Goal: Task Accomplishment & Management: Manage account settings

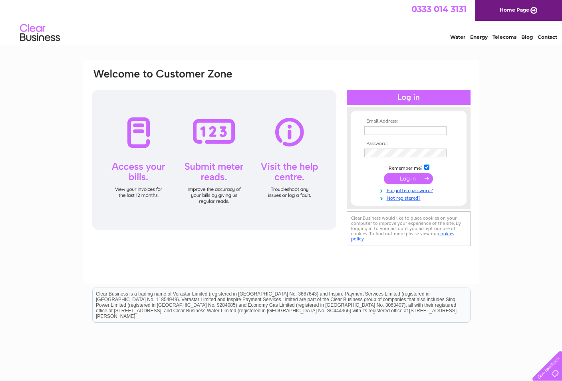
type input "uniquebodywork@outlook.com"
click at [399, 179] on input "submit" at bounding box center [408, 178] width 49 height 11
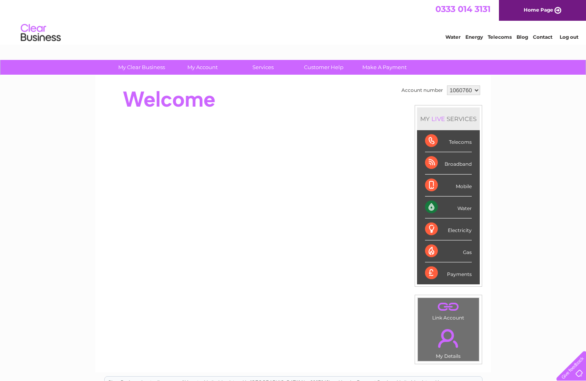
click at [448, 160] on div "Broadband" at bounding box center [448, 163] width 47 height 22
click at [428, 163] on div "Broadband" at bounding box center [448, 163] width 47 height 22
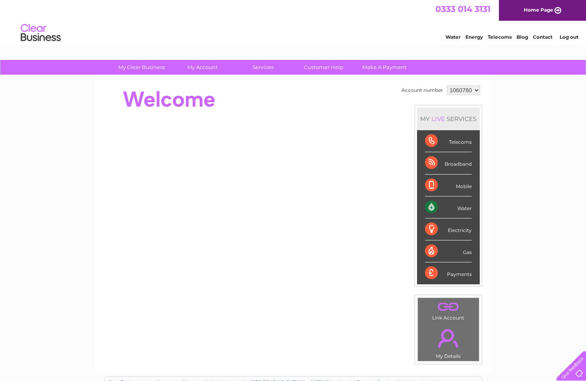
click at [428, 163] on div "Broadband" at bounding box center [448, 163] width 47 height 22
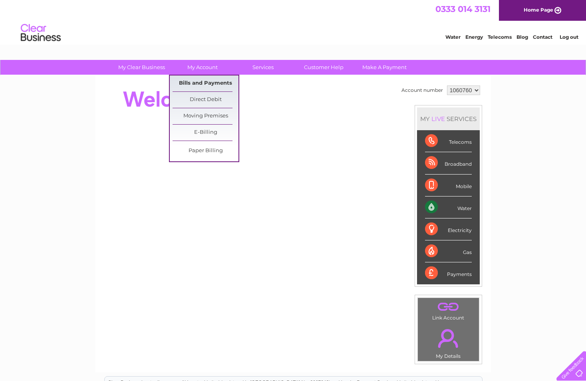
click at [206, 82] on link "Bills and Payments" at bounding box center [206, 84] width 66 height 16
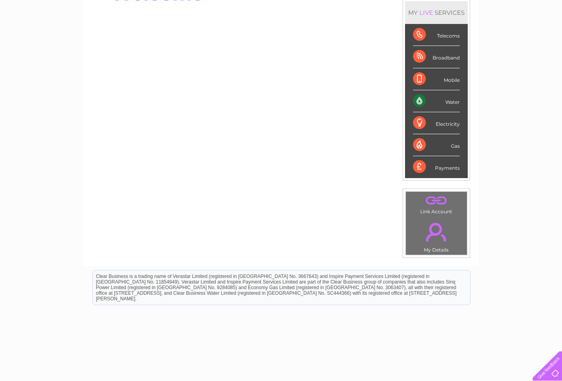
scroll to position [134, 0]
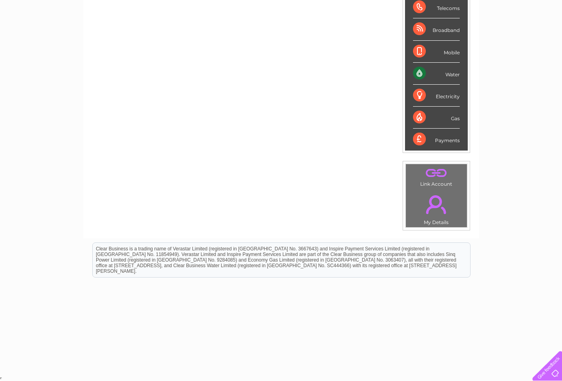
click at [443, 143] on div "Payments" at bounding box center [436, 140] width 47 height 22
click at [429, 140] on div "Payments" at bounding box center [436, 140] width 47 height 22
drag, startPoint x: 429, startPoint y: 140, endPoint x: 420, endPoint y: 137, distance: 10.5
click at [420, 137] on div "Payments" at bounding box center [436, 140] width 47 height 22
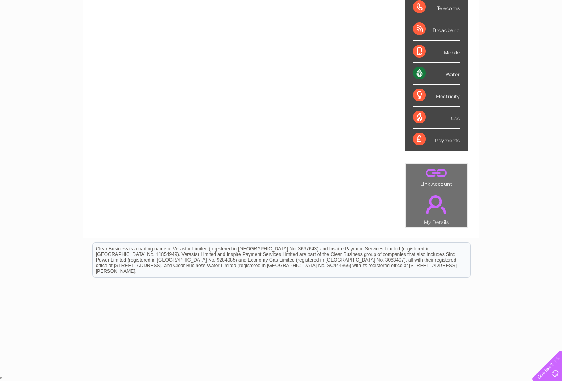
click at [420, 137] on div "Payments" at bounding box center [436, 140] width 47 height 22
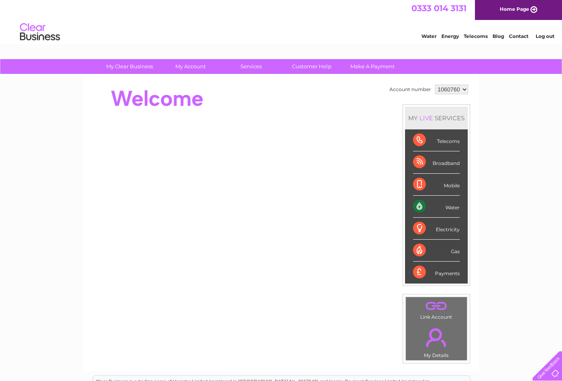
scroll to position [0, 0]
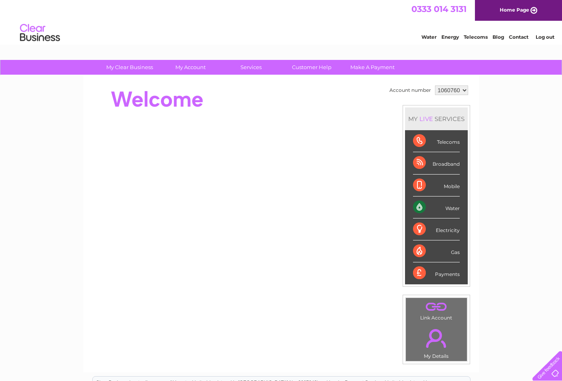
click at [509, 10] on link "Home Page" at bounding box center [518, 10] width 87 height 21
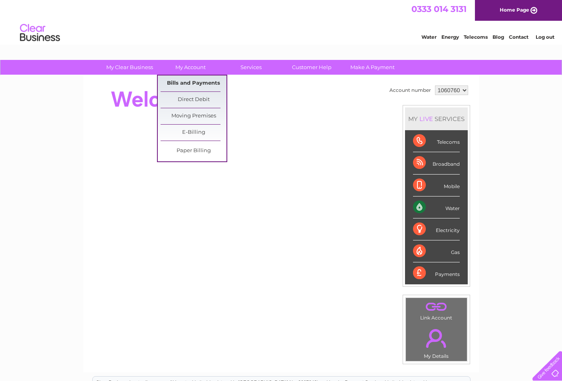
click at [197, 87] on link "Bills and Payments" at bounding box center [194, 84] width 66 height 16
click at [196, 82] on link "Bills and Payments" at bounding box center [194, 84] width 66 height 16
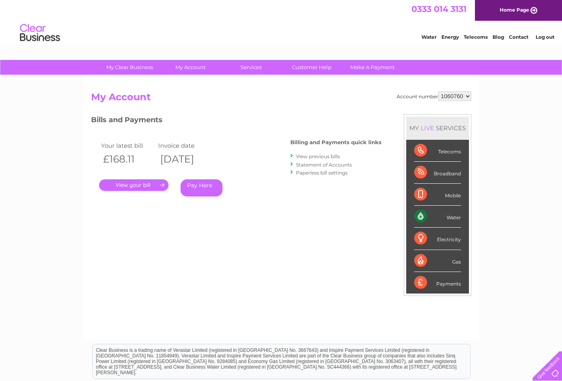
click at [152, 184] on link "." at bounding box center [134, 185] width 70 height 12
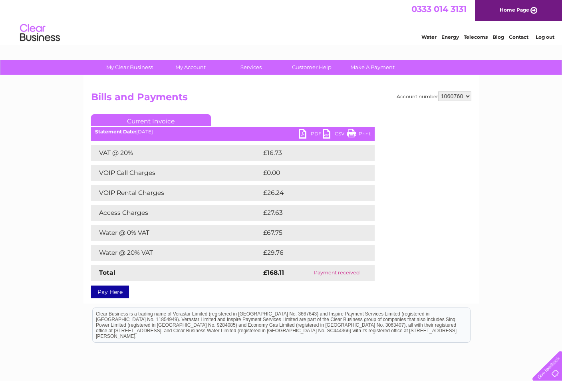
click at [119, 293] on link "Pay Here" at bounding box center [110, 292] width 38 height 13
click at [358, 133] on link "Print" at bounding box center [359, 135] width 24 height 12
click at [355, 134] on link "Print" at bounding box center [359, 135] width 24 height 12
click at [300, 131] on link "PDF" at bounding box center [311, 135] width 24 height 12
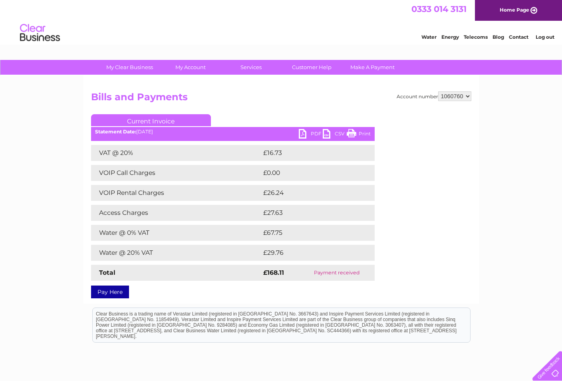
click at [300, 131] on link "PDF" at bounding box center [311, 135] width 24 height 12
click at [336, 131] on link "CSV" at bounding box center [335, 135] width 24 height 12
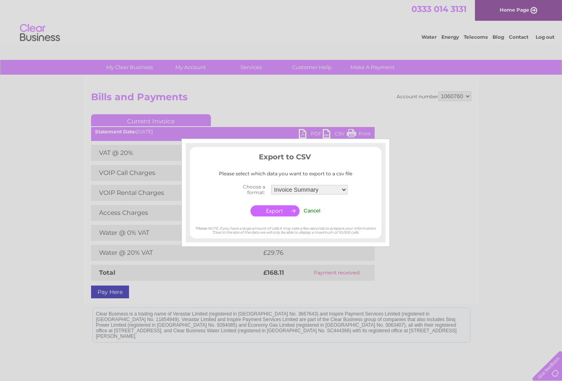
click at [336, 131] on div at bounding box center [281, 190] width 562 height 381
click at [346, 191] on select "Invoice Summary Service Charge Summary" at bounding box center [309, 190] width 77 height 10
click at [342, 183] on td "Invoice Summary Service Charge Summary" at bounding box center [309, 190] width 80 height 16
click at [312, 206] on td "Cancel" at bounding box center [312, 210] width 21 height 15
click at [312, 209] on input "Cancel" at bounding box center [312, 211] width 17 height 6
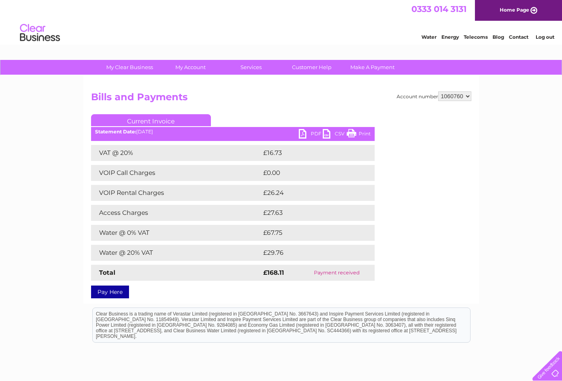
click at [360, 135] on link "Print" at bounding box center [359, 135] width 24 height 12
drag, startPoint x: 360, startPoint y: 135, endPoint x: 348, endPoint y: 133, distance: 11.8
click at [348, 133] on link "Print" at bounding box center [359, 135] width 24 height 12
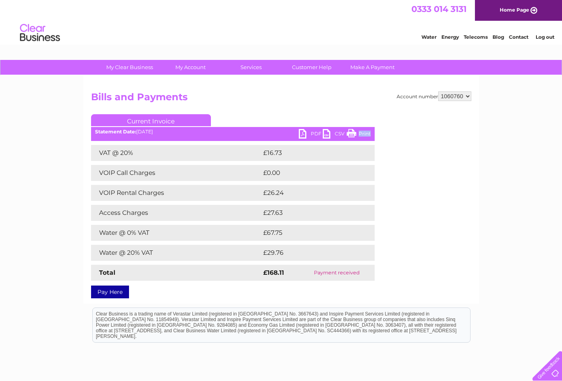
click at [348, 133] on link "Print" at bounding box center [359, 135] width 24 height 12
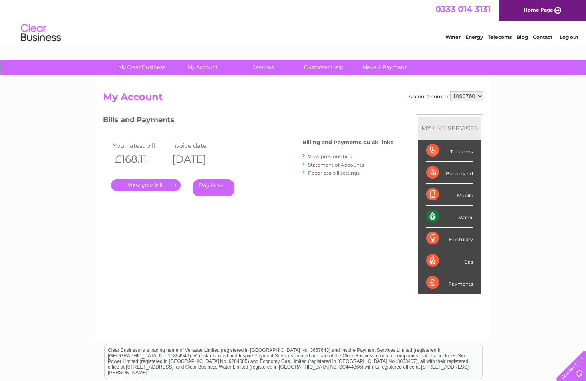
click at [165, 184] on link "." at bounding box center [146, 185] width 70 height 12
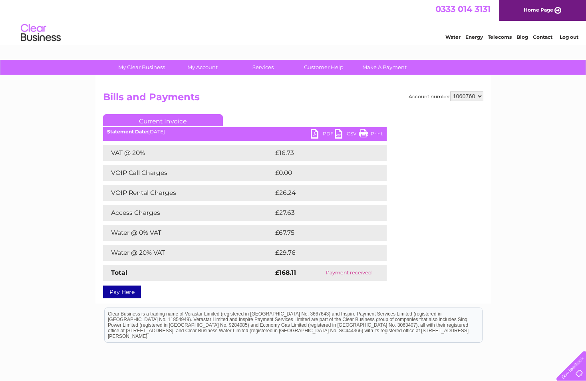
click at [165, 184] on div "VAT @ 20% £16.73 VOIP Call Charges £0.00 VOIP Rental Charges £26.24 Access Char…" at bounding box center [245, 213] width 284 height 136
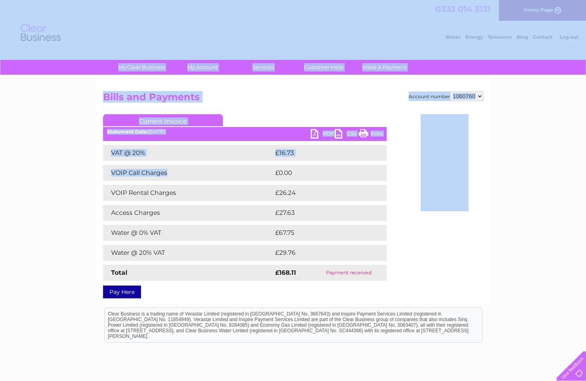
drag, startPoint x: 200, startPoint y: 176, endPoint x: 304, endPoint y: 33, distance: 176.5
click at [477, 205] on div at bounding box center [452, 162] width 63 height 96
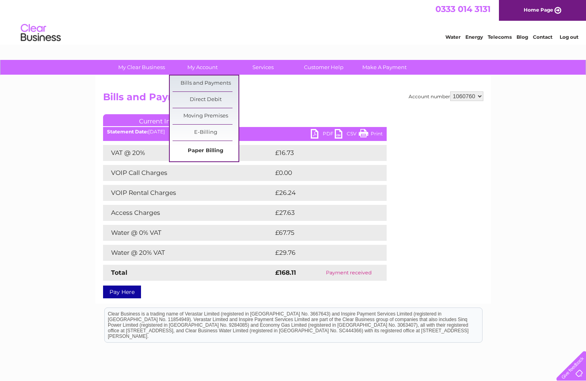
click at [203, 150] on link "Paper Billing" at bounding box center [206, 151] width 66 height 16
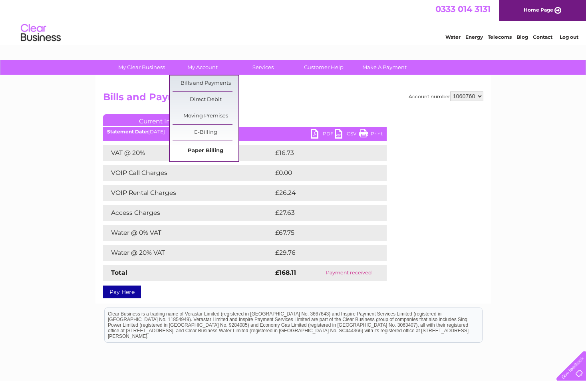
click at [213, 147] on link "Paper Billing" at bounding box center [206, 151] width 66 height 16
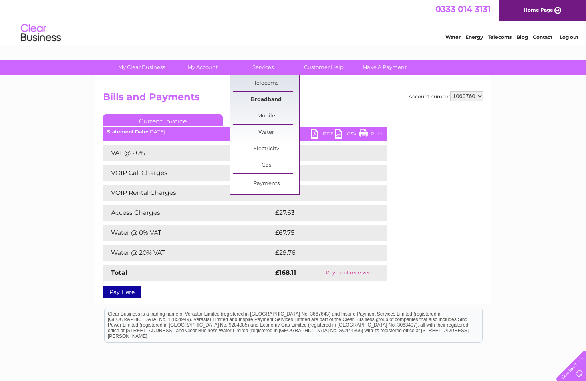
click at [263, 99] on link "Broadband" at bounding box center [266, 100] width 66 height 16
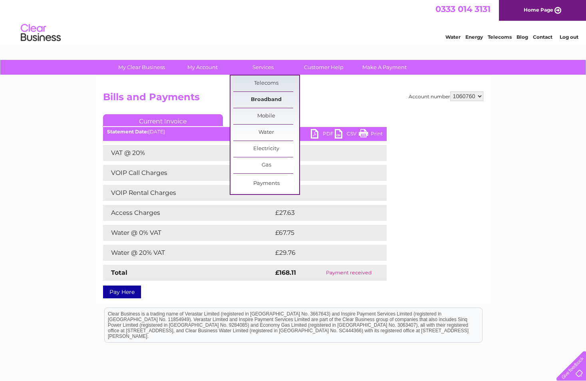
click at [263, 99] on link "Broadband" at bounding box center [266, 100] width 66 height 16
click at [275, 99] on link "Broadband" at bounding box center [266, 100] width 66 height 16
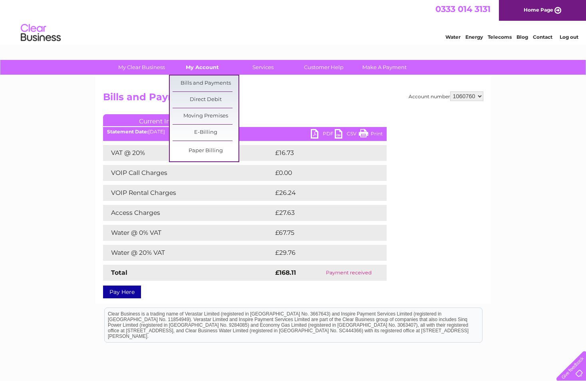
click at [207, 65] on link "My Account" at bounding box center [202, 67] width 66 height 15
click at [204, 85] on link "Bills and Payments" at bounding box center [206, 84] width 66 height 16
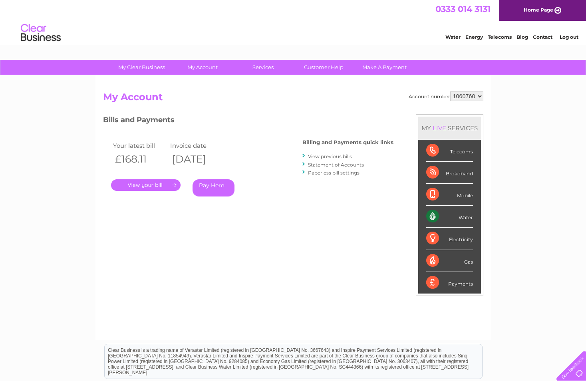
click at [341, 161] on li "Statement of Accounts" at bounding box center [347, 165] width 91 height 8
click at [337, 156] on link "View previous bills" at bounding box center [330, 156] width 44 height 6
click at [313, 155] on link "View previous bills" at bounding box center [330, 156] width 44 height 6
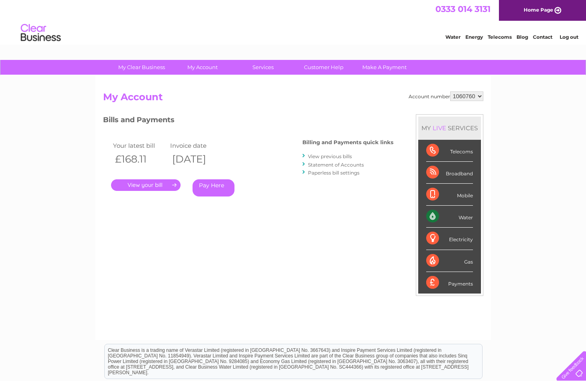
click at [313, 155] on link "View previous bills" at bounding box center [330, 156] width 44 height 6
drag, startPoint x: 313, startPoint y: 155, endPoint x: 313, endPoint y: 150, distance: 5.2
click at [313, 150] on div "Billing and Payments quick links View previous bills Statement of Accounts Pape…" at bounding box center [347, 158] width 91 height 52
click at [334, 163] on link "Statement of Accounts" at bounding box center [336, 165] width 56 height 6
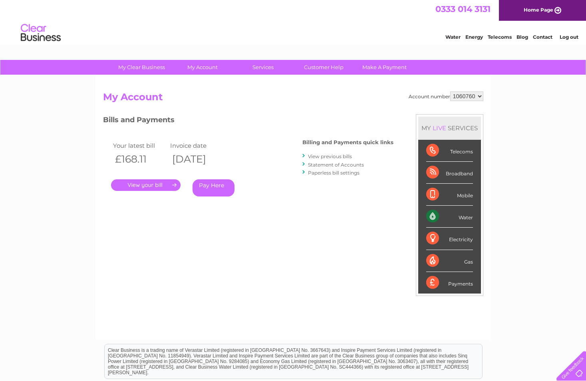
click at [334, 163] on link "Statement of Accounts" at bounding box center [336, 165] width 56 height 6
click at [312, 169] on li "Paperless bill settings" at bounding box center [347, 173] width 91 height 8
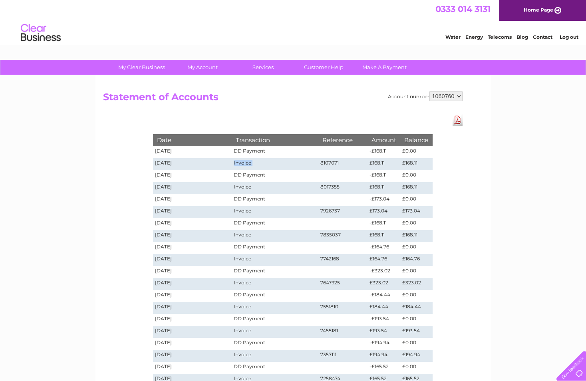
click at [316, 159] on td "Invoice" at bounding box center [275, 164] width 86 height 12
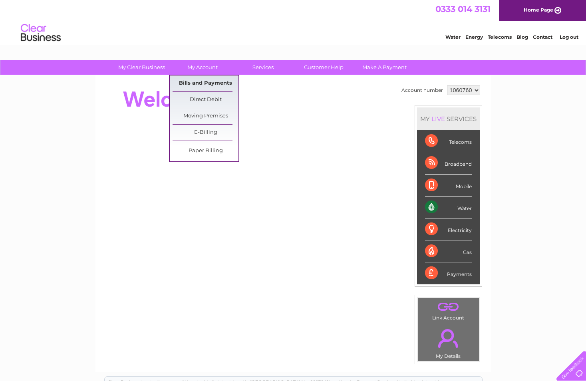
click at [204, 84] on link "Bills and Payments" at bounding box center [206, 84] width 66 height 16
click at [204, 82] on link "Bills and Payments" at bounding box center [206, 84] width 66 height 16
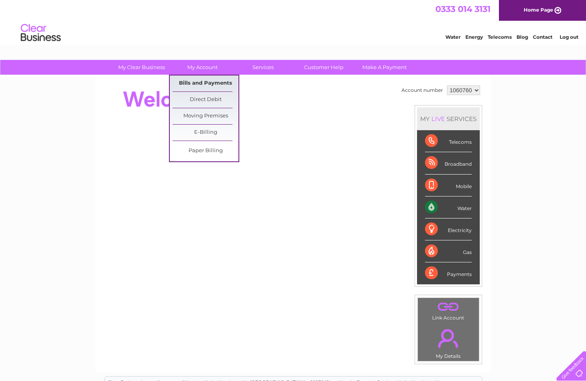
click at [204, 82] on link "Bills and Payments" at bounding box center [206, 84] width 66 height 16
click at [205, 81] on link "Bills and Payments" at bounding box center [206, 84] width 66 height 16
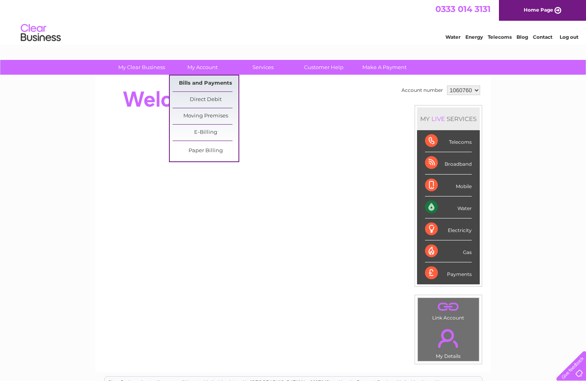
click at [205, 81] on link "Bills and Payments" at bounding box center [206, 84] width 66 height 16
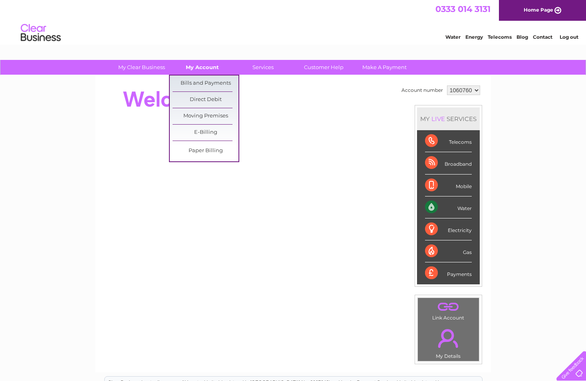
click at [203, 69] on link "My Account" at bounding box center [202, 67] width 66 height 15
click at [200, 81] on link "Bills and Payments" at bounding box center [206, 84] width 66 height 16
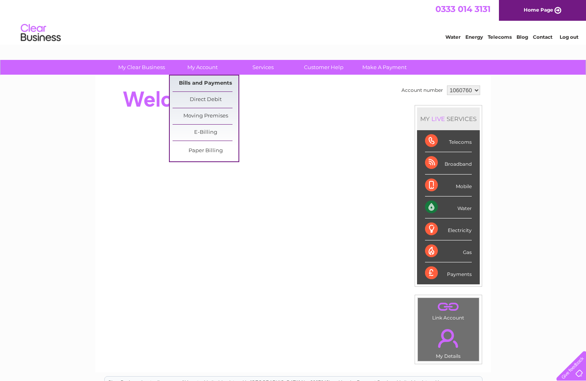
click at [200, 81] on link "Bills and Payments" at bounding box center [206, 84] width 66 height 16
click at [216, 87] on link "Bills and Payments" at bounding box center [206, 84] width 66 height 16
click at [218, 84] on link "Bills and Payments" at bounding box center [206, 84] width 66 height 16
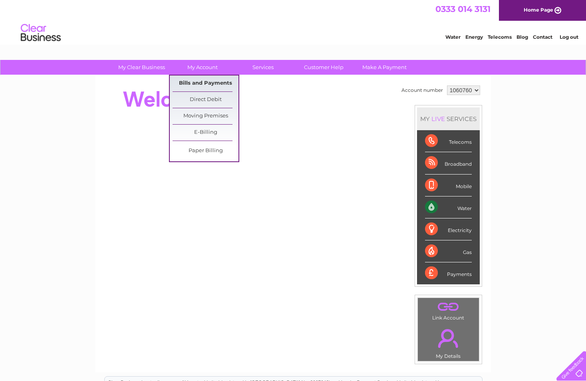
click at [218, 84] on link "Bills and Payments" at bounding box center [206, 84] width 66 height 16
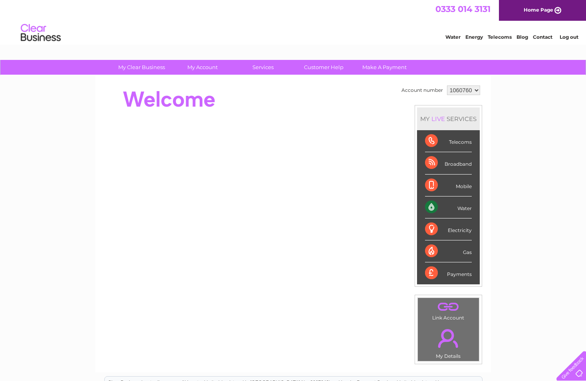
click at [430, 165] on div "Broadband" at bounding box center [448, 163] width 47 height 22
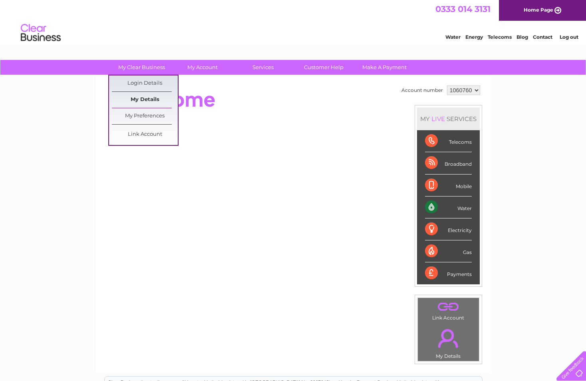
click at [145, 99] on link "My Details" at bounding box center [145, 100] width 66 height 16
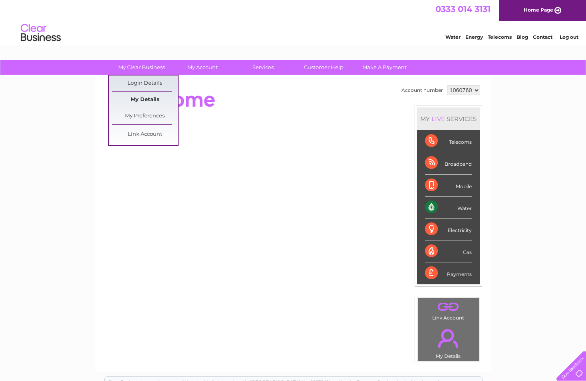
click at [145, 99] on link "My Details" at bounding box center [145, 100] width 66 height 16
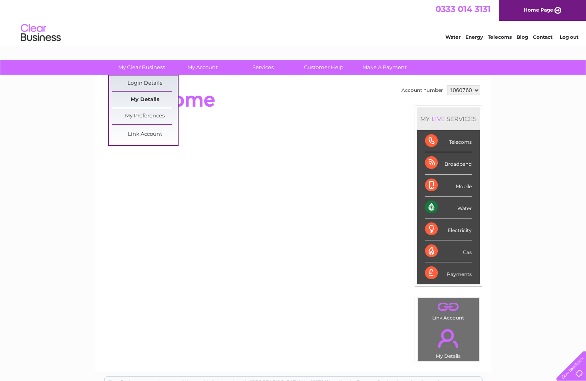
click at [145, 99] on link "My Details" at bounding box center [145, 100] width 66 height 16
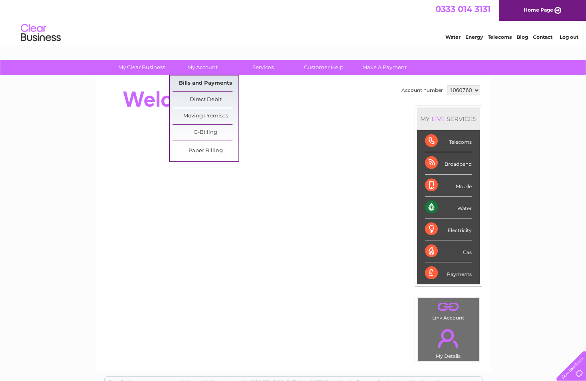
click at [208, 78] on link "Bills and Payments" at bounding box center [206, 84] width 66 height 16
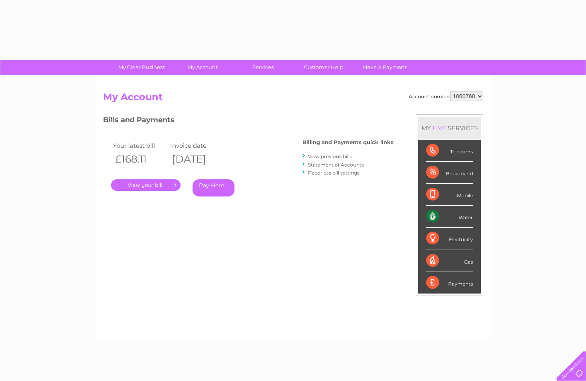
click at [329, 155] on link "View previous bills" at bounding box center [330, 156] width 44 height 6
click at [319, 155] on link "View previous bills" at bounding box center [330, 156] width 44 height 6
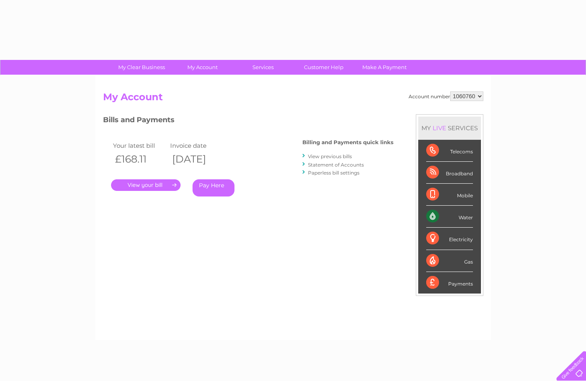
click at [174, 186] on link "." at bounding box center [146, 185] width 70 height 12
click at [163, 181] on link "." at bounding box center [146, 185] width 70 height 12
drag, startPoint x: 163, startPoint y: 181, endPoint x: 159, endPoint y: 176, distance: 6.2
click at [159, 176] on div ". Pay Here" at bounding box center [191, 173] width 160 height 12
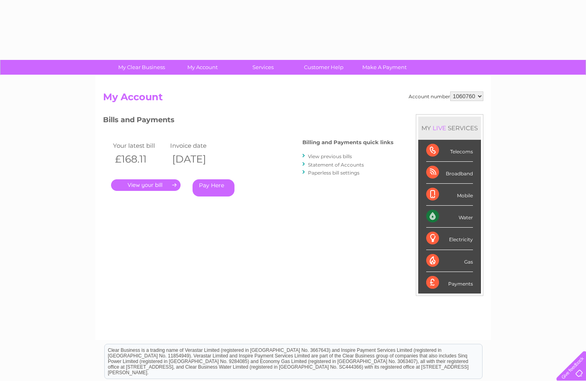
click at [159, 176] on div ". Pay Here" at bounding box center [191, 173] width 160 height 12
drag, startPoint x: 159, startPoint y: 176, endPoint x: 156, endPoint y: 167, distance: 9.2
click at [156, 167] on div "Your latest bill Invoice date £168.11 09/09/2025 . Pay Here" at bounding box center [191, 170] width 176 height 76
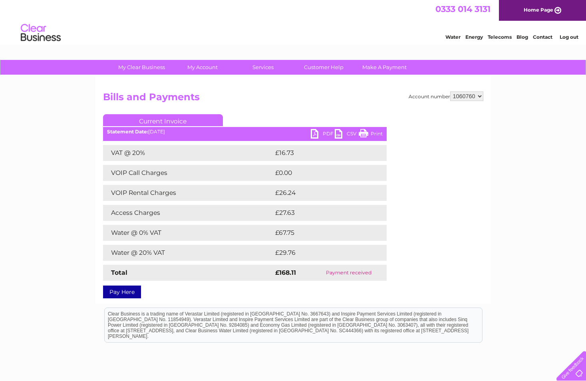
click at [316, 130] on link "PDF" at bounding box center [323, 135] width 24 height 12
click at [314, 129] on link "PDF" at bounding box center [323, 135] width 24 height 12
click at [318, 135] on link "PDF" at bounding box center [323, 135] width 24 height 12
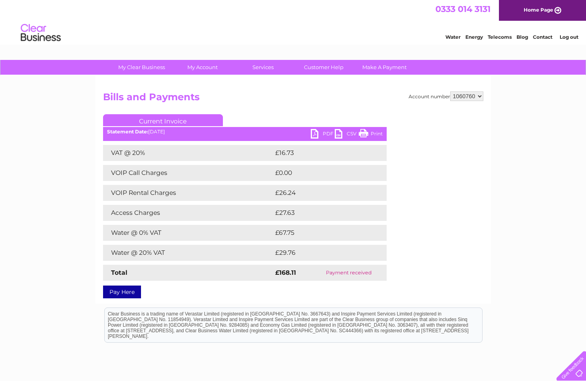
click at [318, 135] on link "PDF" at bounding box center [323, 135] width 24 height 12
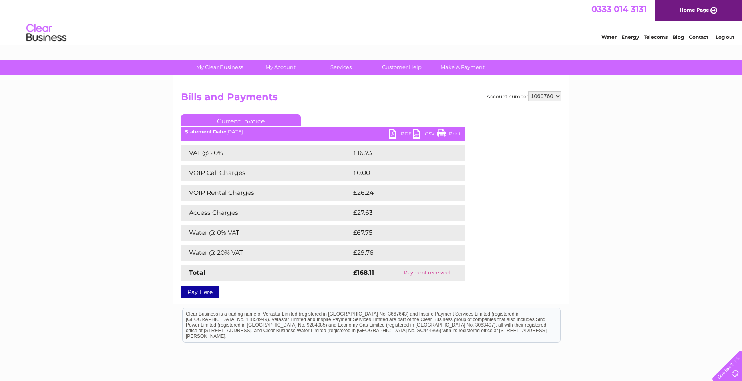
click at [586, 258] on div "My Clear Business Login Details My Details My Preferences Link Account My Accou…" at bounding box center [371, 250] width 742 height 380
click at [410, 67] on link "Customer Help" at bounding box center [402, 67] width 66 height 15
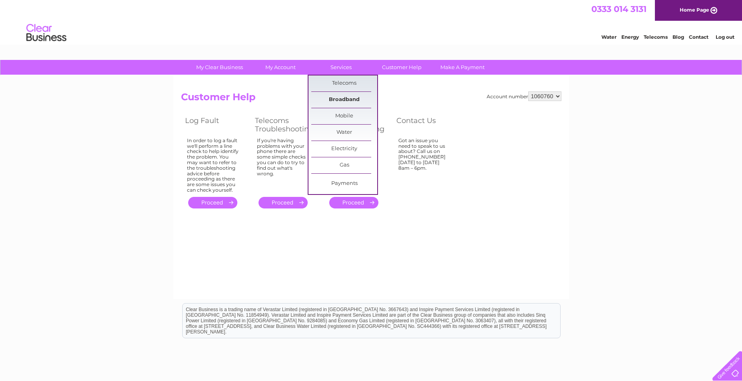
click at [348, 101] on link "Broadband" at bounding box center [344, 100] width 66 height 16
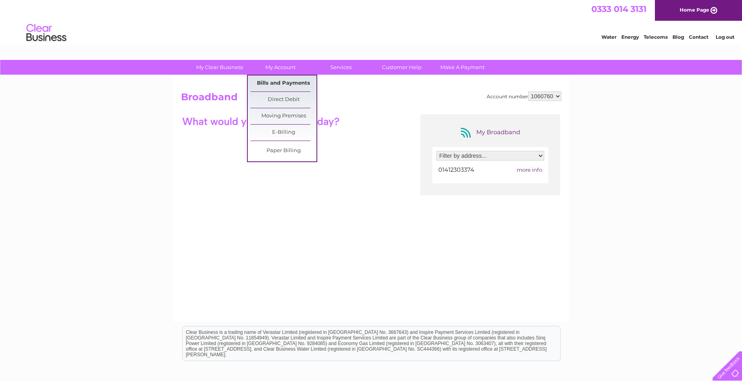
click at [283, 81] on link "Bills and Payments" at bounding box center [284, 84] width 66 height 16
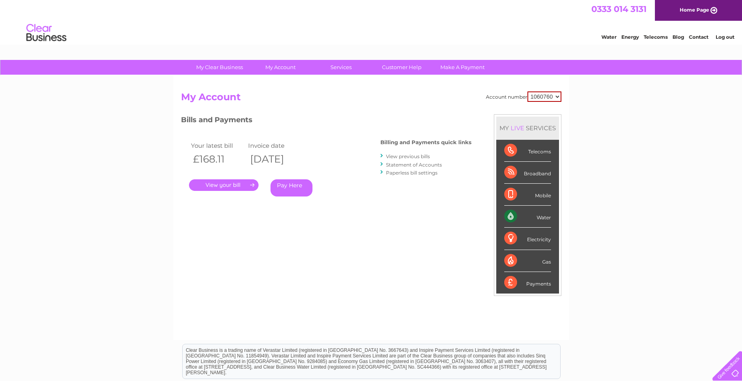
click at [225, 188] on link "." at bounding box center [224, 185] width 70 height 12
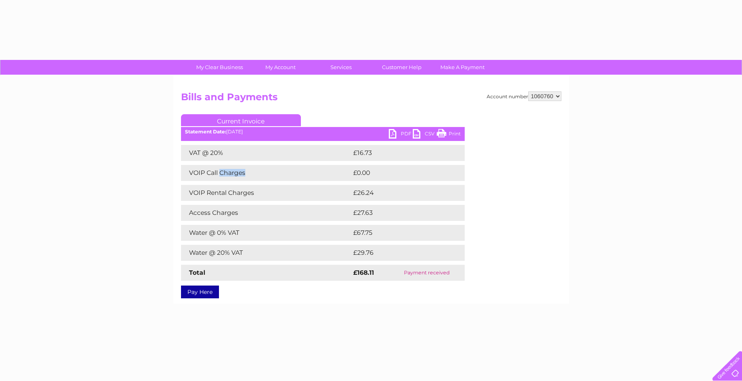
click at [225, 180] on td "VOIP Call Charges" at bounding box center [266, 173] width 170 height 16
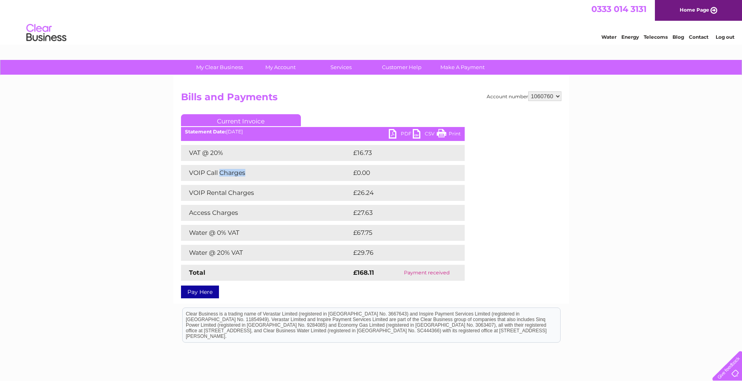
click at [418, 135] on link "CSV" at bounding box center [425, 135] width 24 height 12
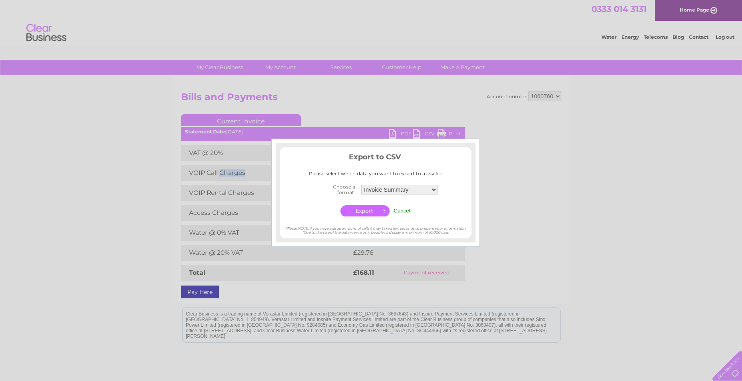
click at [418, 135] on div at bounding box center [371, 190] width 742 height 381
drag, startPoint x: 418, startPoint y: 135, endPoint x: 400, endPoint y: 123, distance: 21.2
click at [400, 123] on div at bounding box center [371, 190] width 742 height 381
click at [377, 103] on div at bounding box center [371, 190] width 742 height 381
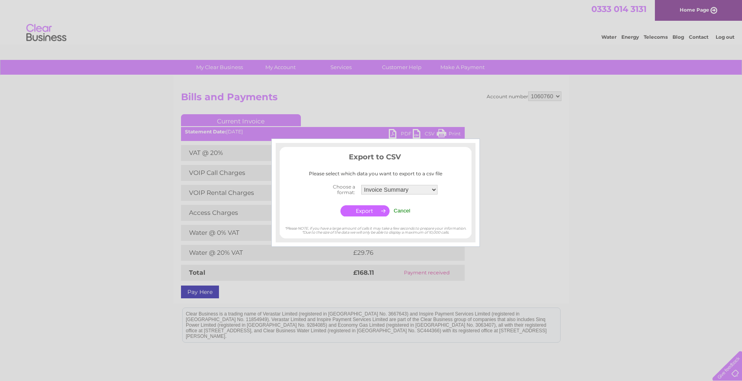
click at [370, 209] on input "button" at bounding box center [364, 210] width 49 height 11
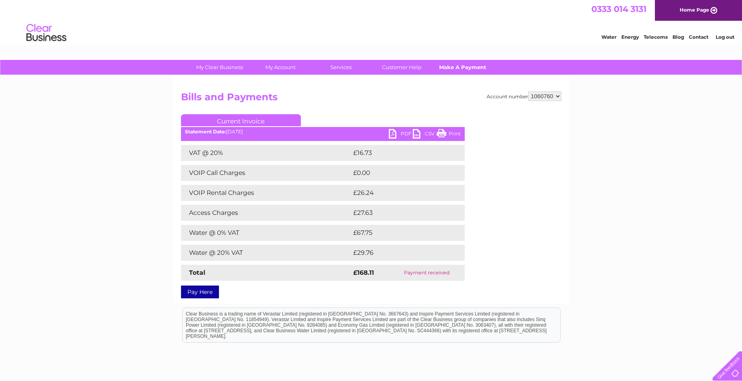
click at [458, 70] on link "Make A Payment" at bounding box center [462, 67] width 66 height 15
click at [421, 131] on link "CSV" at bounding box center [425, 135] width 24 height 12
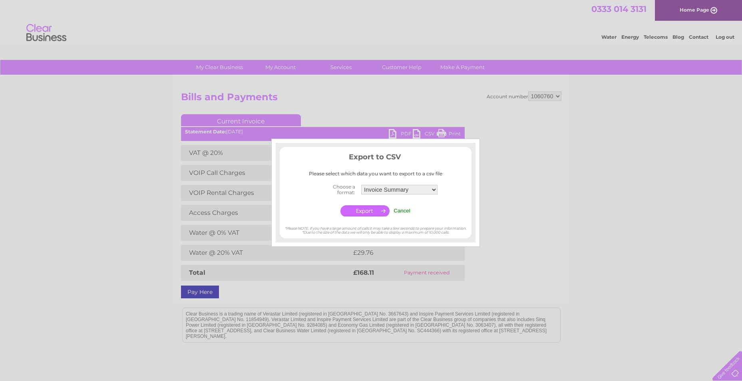
click at [395, 105] on div at bounding box center [371, 190] width 742 height 381
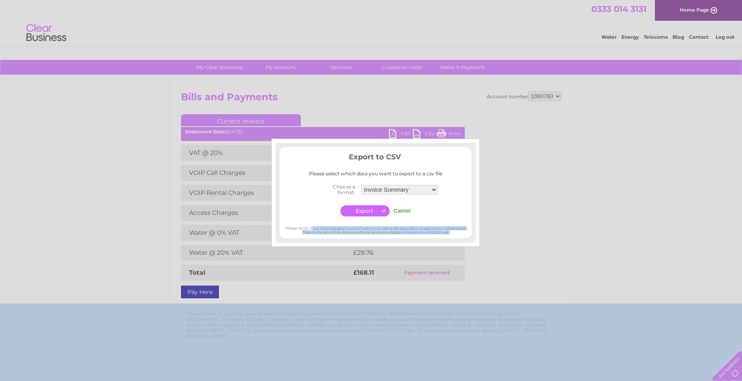
drag, startPoint x: 395, startPoint y: 105, endPoint x: 408, endPoint y: 231, distance: 126.5
click at [408, 231] on body "My Clear Business Login Details My Details My Preferences Link Account My Accou…" at bounding box center [371, 223] width 742 height 446
drag, startPoint x: 408, startPoint y: 231, endPoint x: 400, endPoint y: 208, distance: 24.1
click at [400, 208] on input "Cancel" at bounding box center [402, 211] width 17 height 6
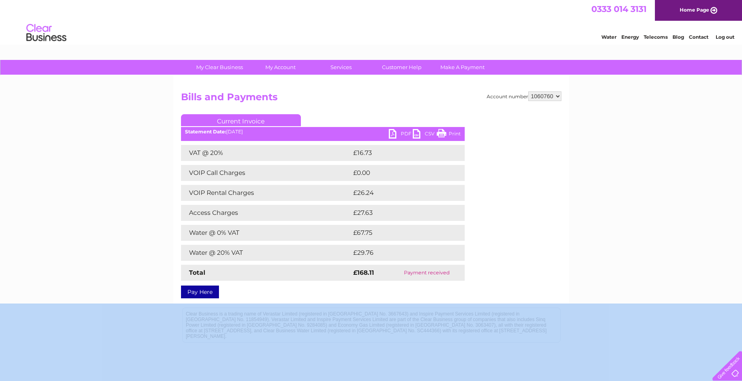
click at [389, 135] on link "PDF" at bounding box center [401, 135] width 24 height 12
click at [394, 131] on link "PDF" at bounding box center [401, 135] width 24 height 12
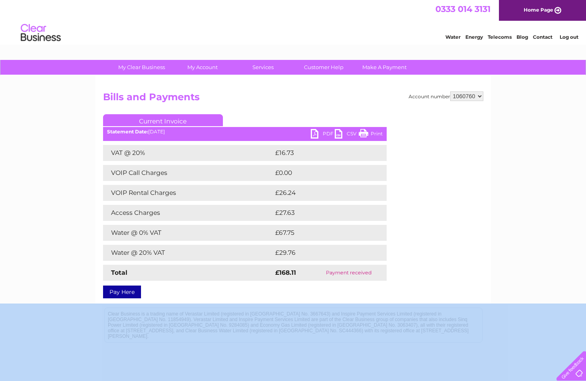
click at [316, 137] on link "PDF" at bounding box center [323, 135] width 24 height 12
